Goal: Entertainment & Leisure: Consume media (video, audio)

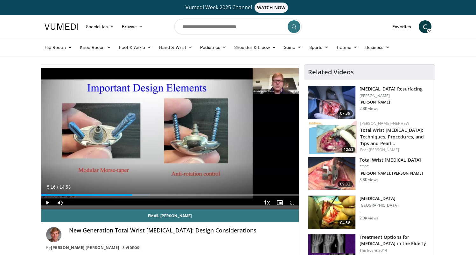
scroll to position [29, 0]
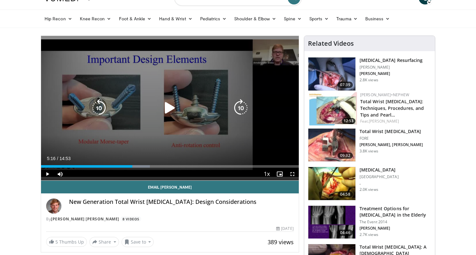
click at [167, 104] on icon "Video Player" at bounding box center [170, 108] width 18 height 18
click at [109, 154] on div "20 seconds Tap to unmute" at bounding box center [170, 108] width 258 height 145
click at [170, 111] on icon "Video Player" at bounding box center [170, 108] width 18 height 18
click at [167, 108] on icon "Video Player" at bounding box center [170, 108] width 18 height 18
click at [159, 154] on div "20 seconds Tap to unmute" at bounding box center [170, 108] width 258 height 145
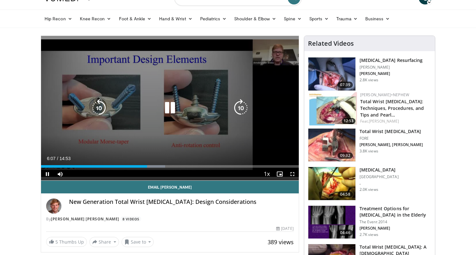
click at [94, 102] on icon "Video Player" at bounding box center [99, 108] width 18 height 18
click at [173, 104] on icon "Video Player" at bounding box center [170, 108] width 18 height 18
click at [168, 105] on icon "Video Player" at bounding box center [170, 108] width 18 height 18
click at [169, 107] on icon "Video Player" at bounding box center [170, 108] width 18 height 18
click at [168, 109] on icon "Video Player" at bounding box center [170, 108] width 18 height 18
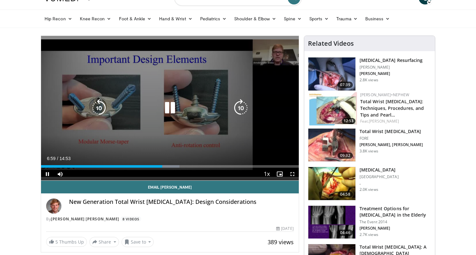
click at [168, 108] on icon "Video Player" at bounding box center [170, 108] width 18 height 18
click at [167, 111] on icon "Video Player" at bounding box center [170, 108] width 18 height 18
click at [169, 108] on icon "Video Player" at bounding box center [170, 108] width 18 height 18
click at [238, 110] on icon "Video Player" at bounding box center [241, 108] width 18 height 18
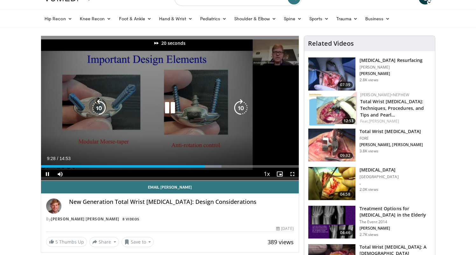
click at [238, 110] on icon "Video Player" at bounding box center [241, 108] width 18 height 18
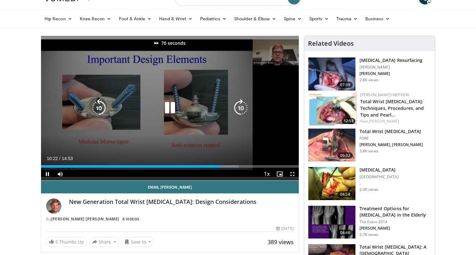
click at [238, 110] on icon "Video Player" at bounding box center [241, 108] width 18 height 18
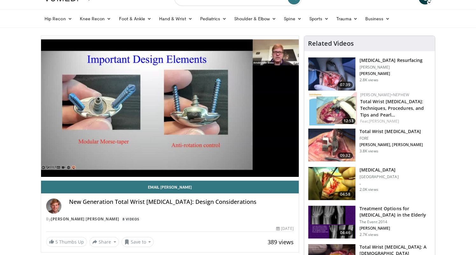
click at [238, 110] on div "80 seconds Tap to unmute" at bounding box center [170, 108] width 258 height 145
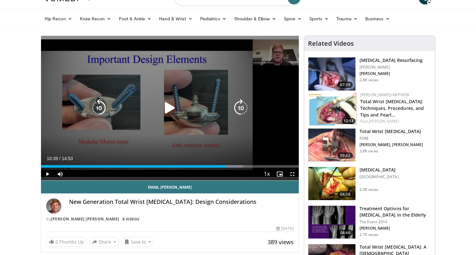
click at [238, 112] on icon "Video Player" at bounding box center [241, 108] width 18 height 18
click at [167, 106] on icon "Video Player" at bounding box center [170, 108] width 18 height 18
click at [244, 112] on icon "Video Player" at bounding box center [241, 108] width 18 height 18
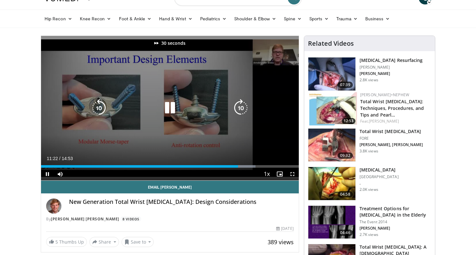
click at [244, 112] on icon "Video Player" at bounding box center [241, 108] width 18 height 18
click at [167, 107] on icon "Video Player" at bounding box center [170, 108] width 18 height 18
